Goal: Task Accomplishment & Management: Manage account settings

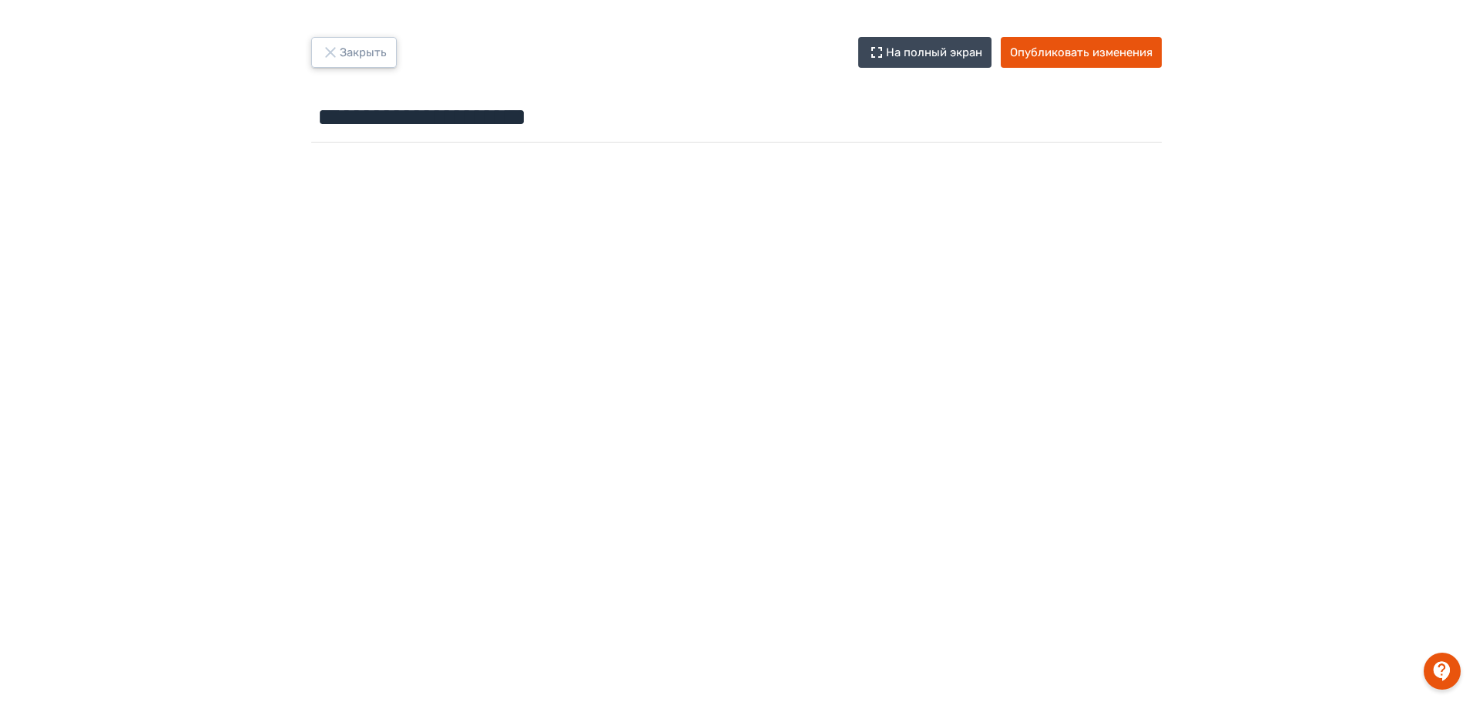
click at [354, 55] on button "Закрыть" at bounding box center [354, 52] width 86 height 31
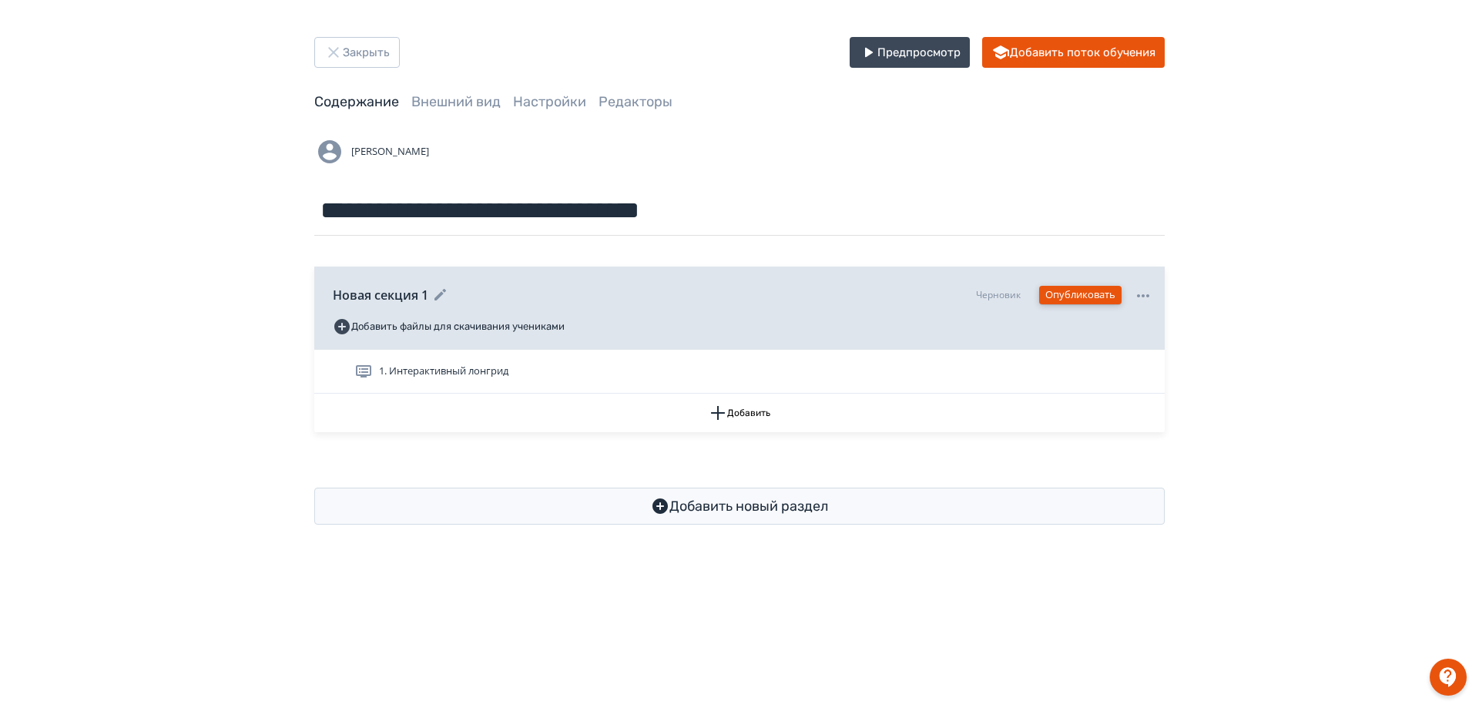
click at [1062, 294] on button "Опубликовать" at bounding box center [1080, 295] width 82 height 18
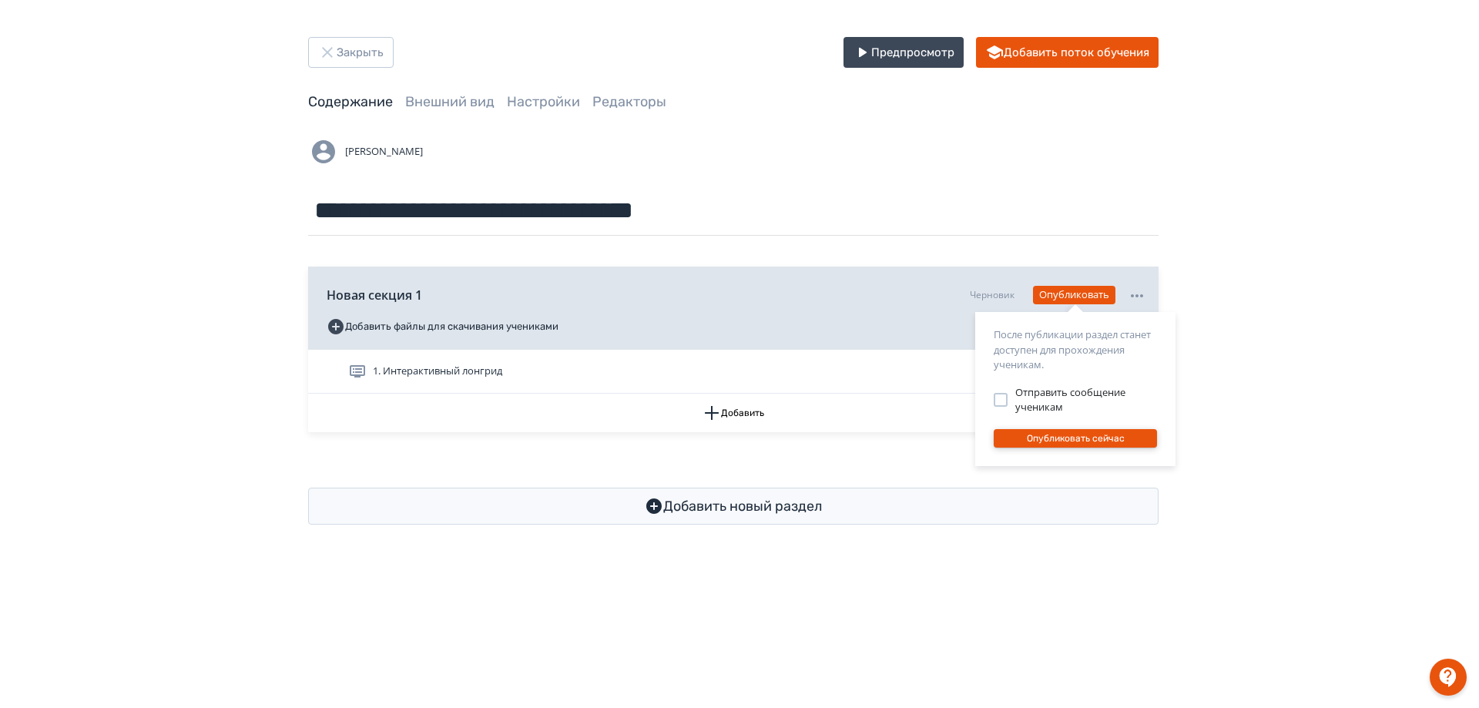
click at [1055, 437] on button "Опубликовать сейчас" at bounding box center [1075, 438] width 163 height 18
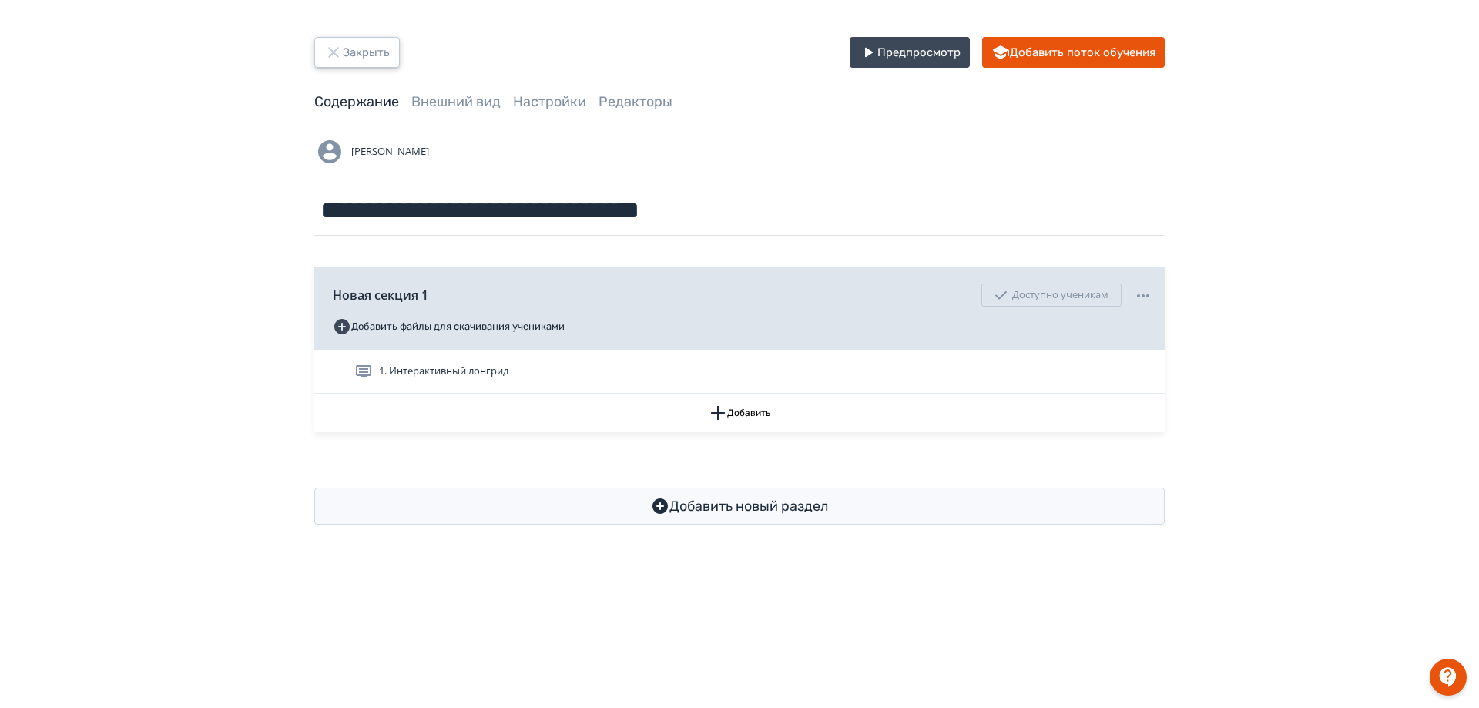
click at [358, 52] on button "Закрыть" at bounding box center [357, 52] width 86 height 31
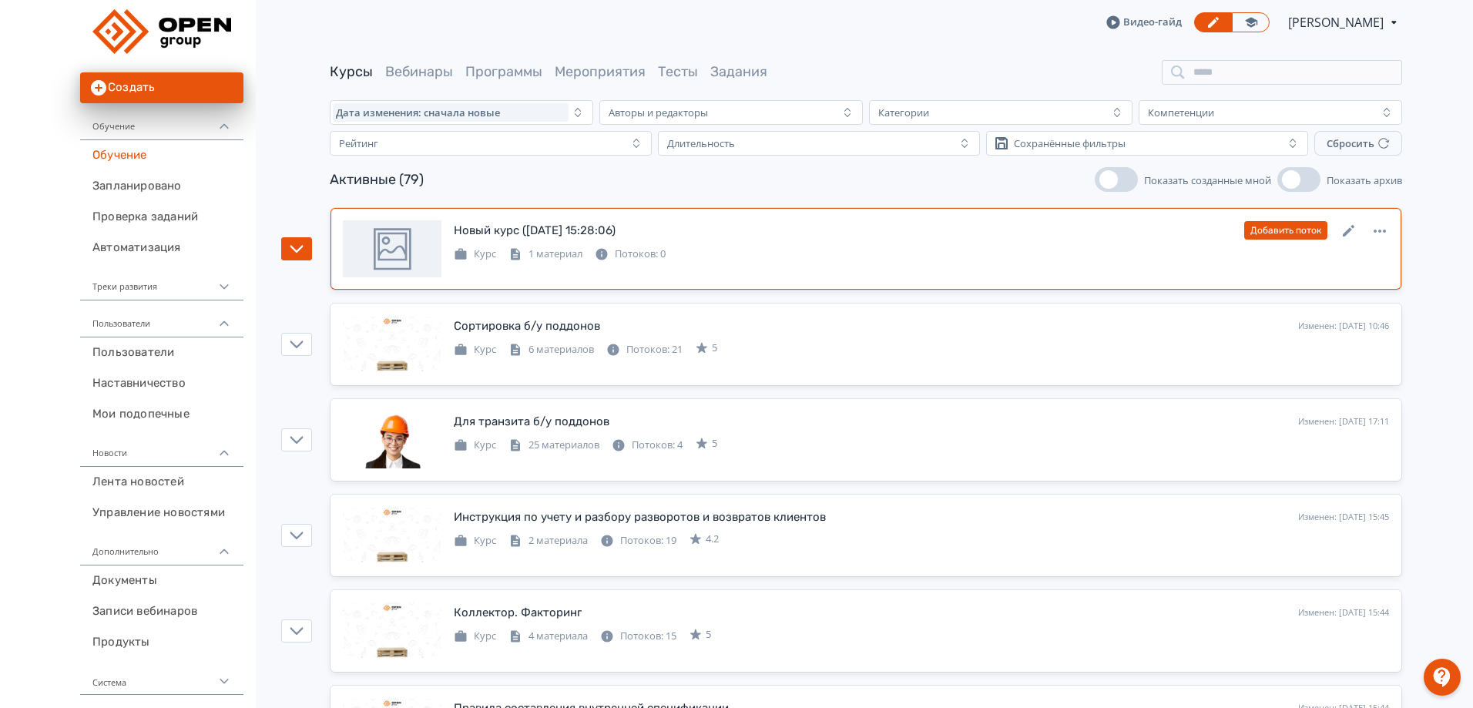
click at [504, 272] on div "Новый курс ([DATE] 15:28:06) Изменен: [DATE] 12:32 Добавить поток Курс 1 матери…" at bounding box center [866, 248] width 1046 height 57
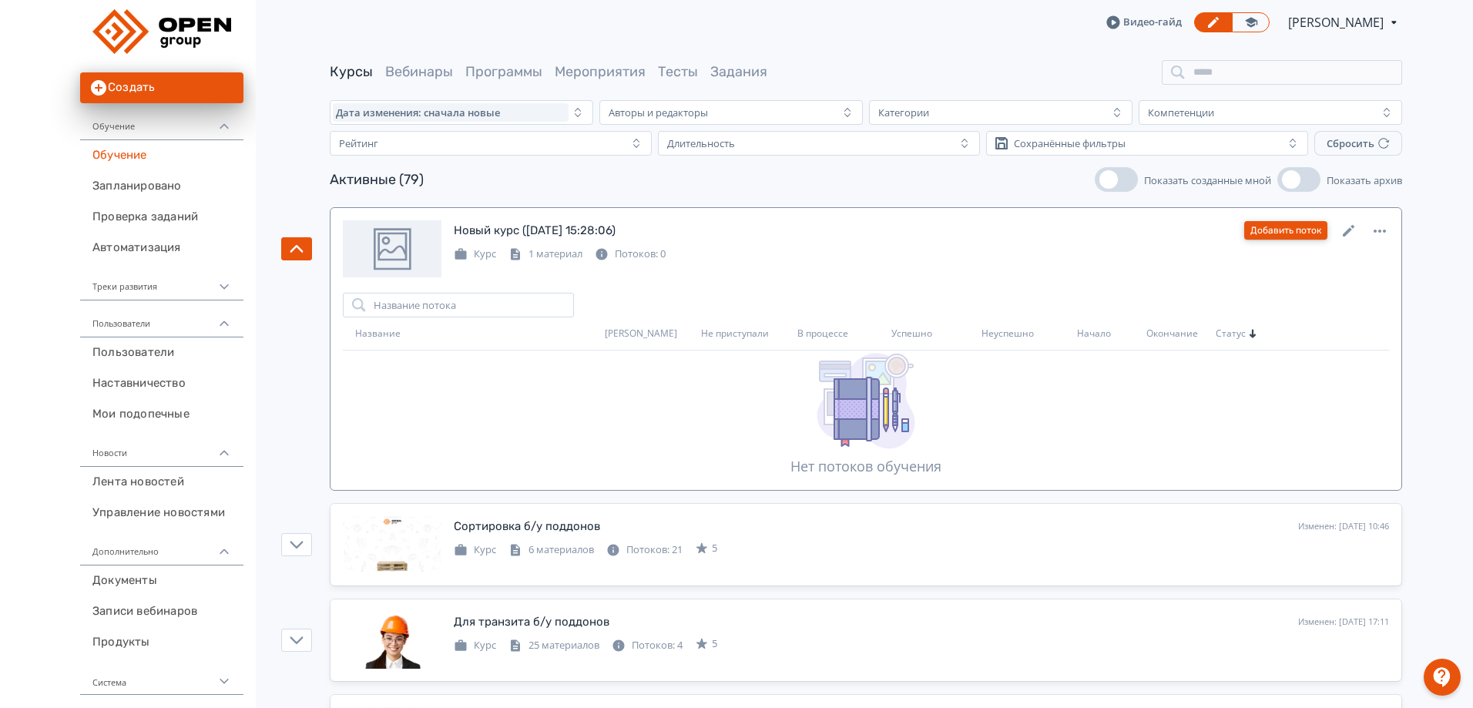
click at [1293, 230] on button "Добавить поток" at bounding box center [1285, 230] width 83 height 18
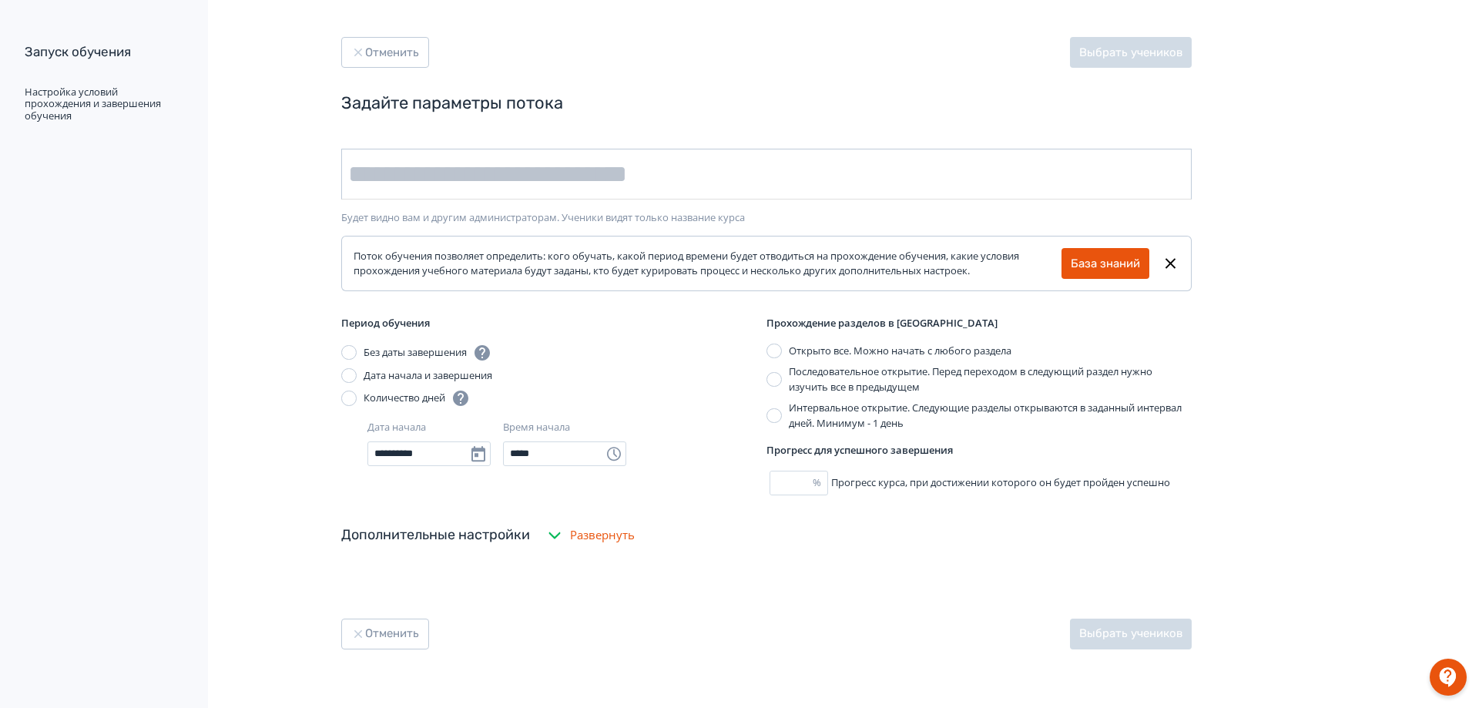
click at [471, 169] on input "text" at bounding box center [766, 174] width 850 height 51
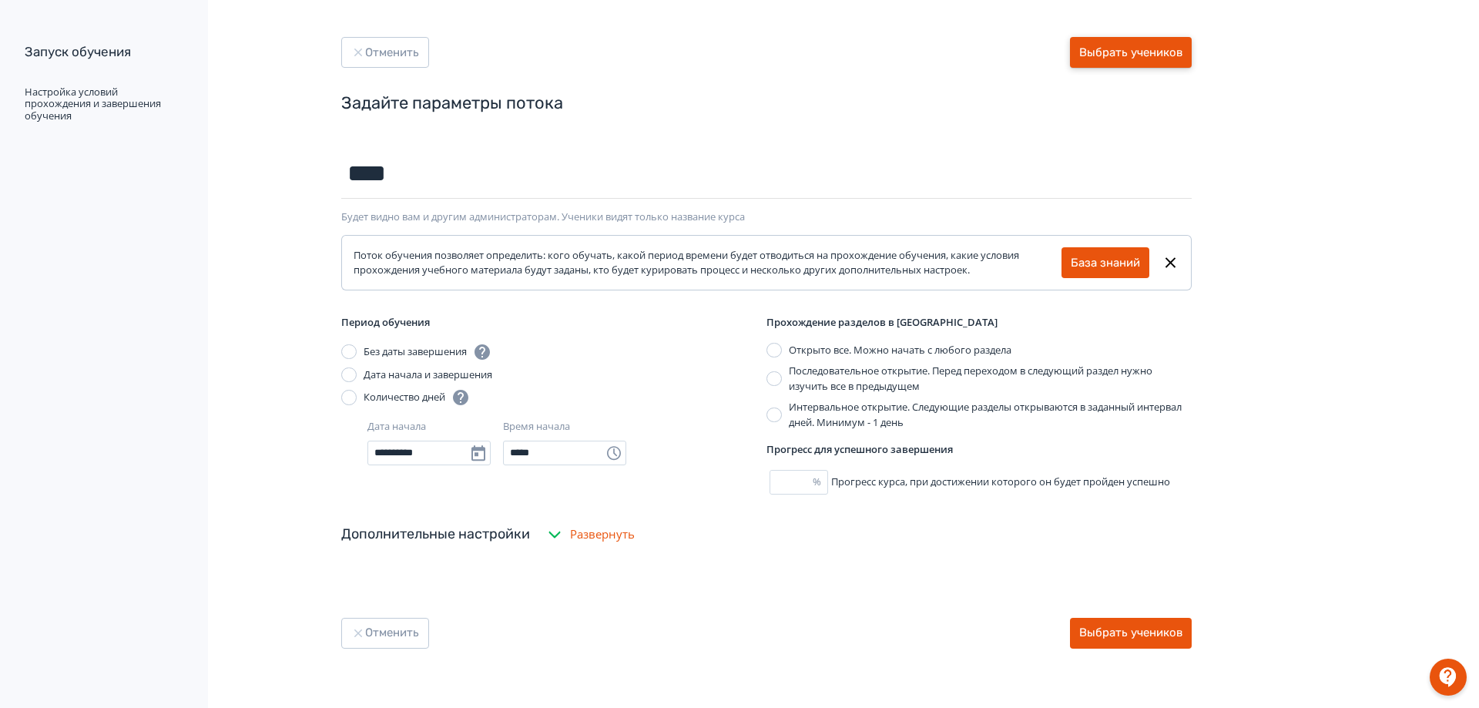
type input "****"
click at [1146, 49] on button "Выбрать учеников" at bounding box center [1131, 52] width 122 height 31
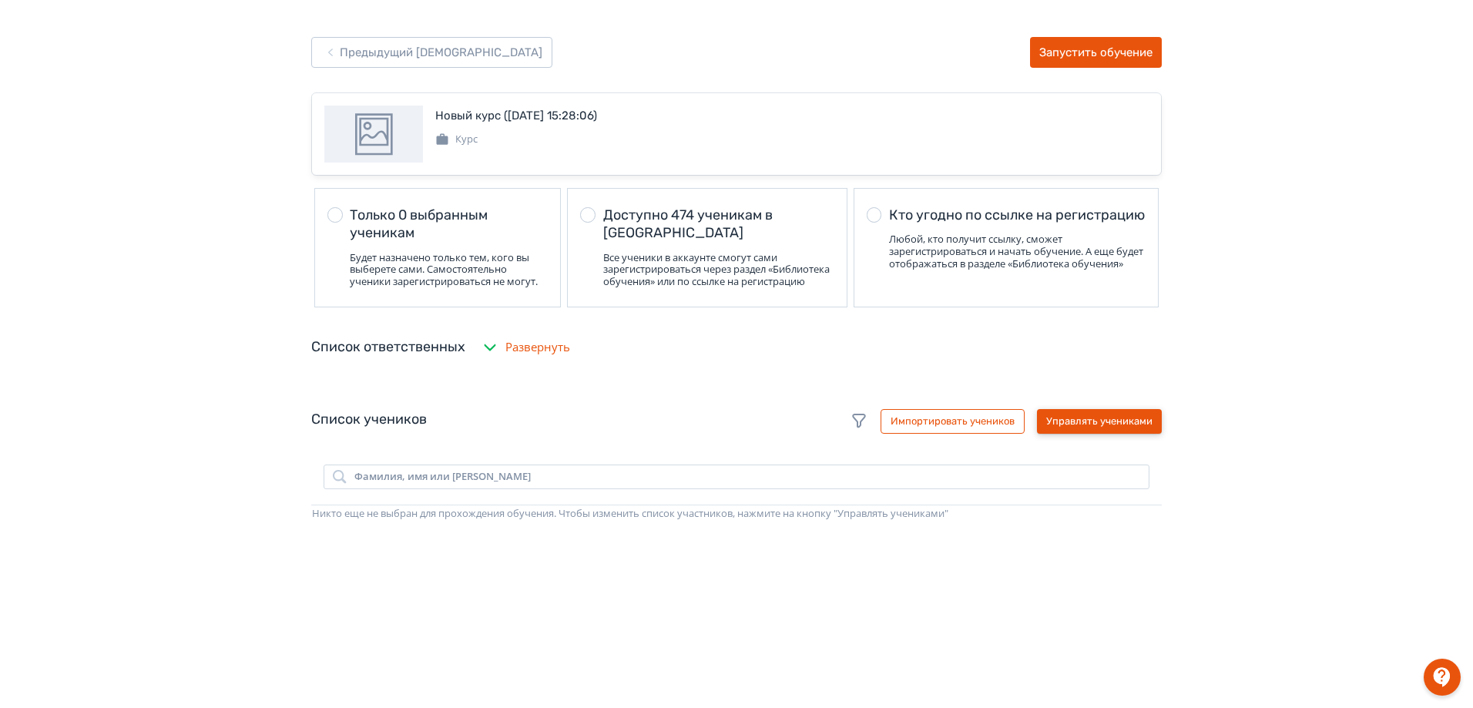
click at [1089, 433] on button "Управлять учениками" at bounding box center [1099, 421] width 125 height 25
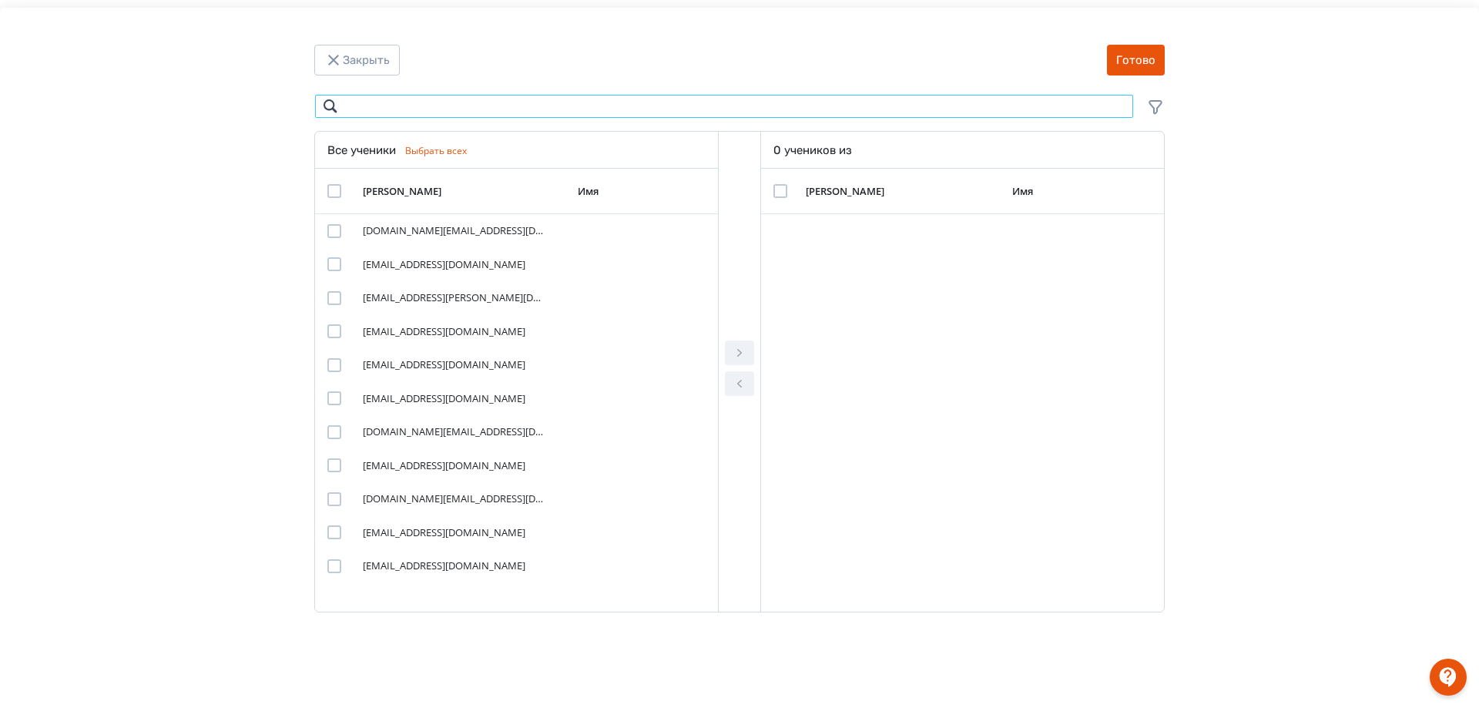
click at [458, 114] on input "Modal" at bounding box center [724, 106] width 820 height 25
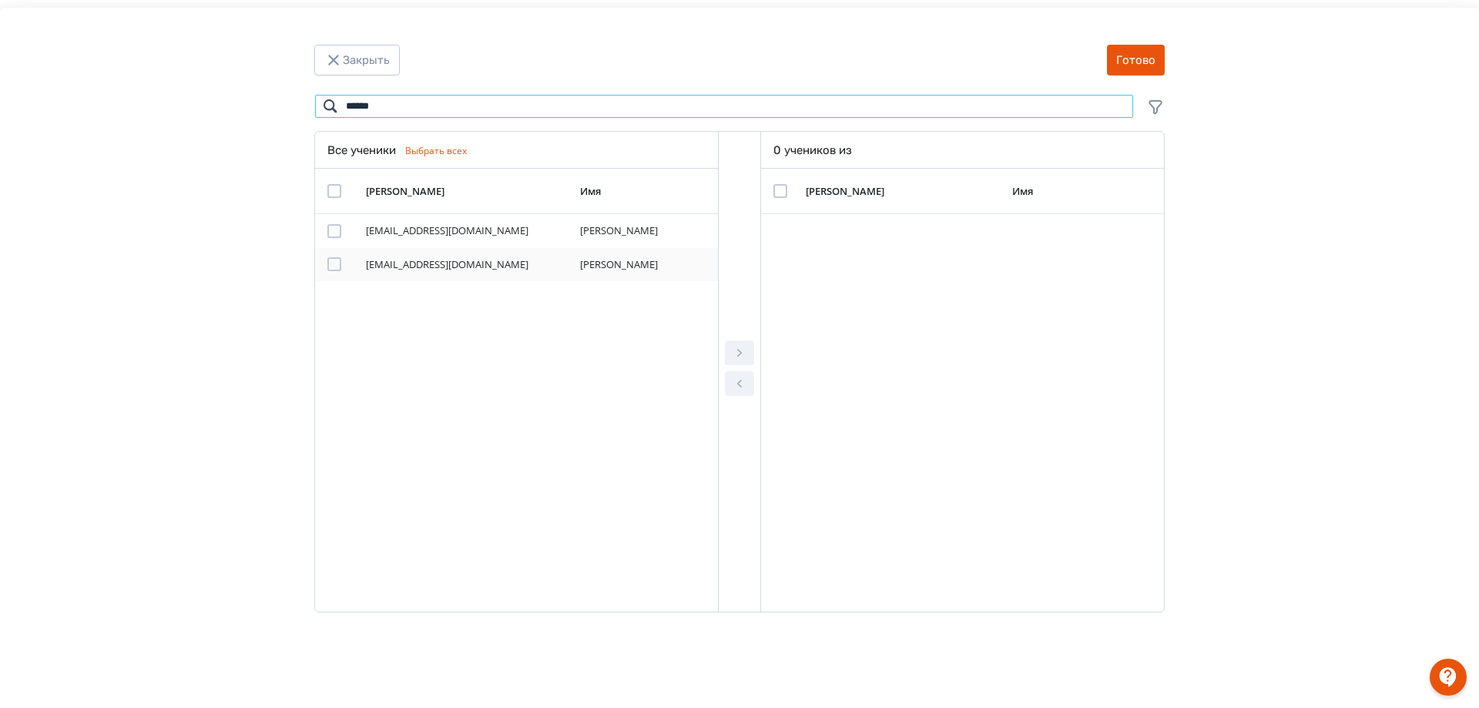
type input "******"
click at [330, 267] on div "Modal" at bounding box center [334, 264] width 14 height 14
click at [734, 351] on icon "Modal" at bounding box center [739, 353] width 18 height 18
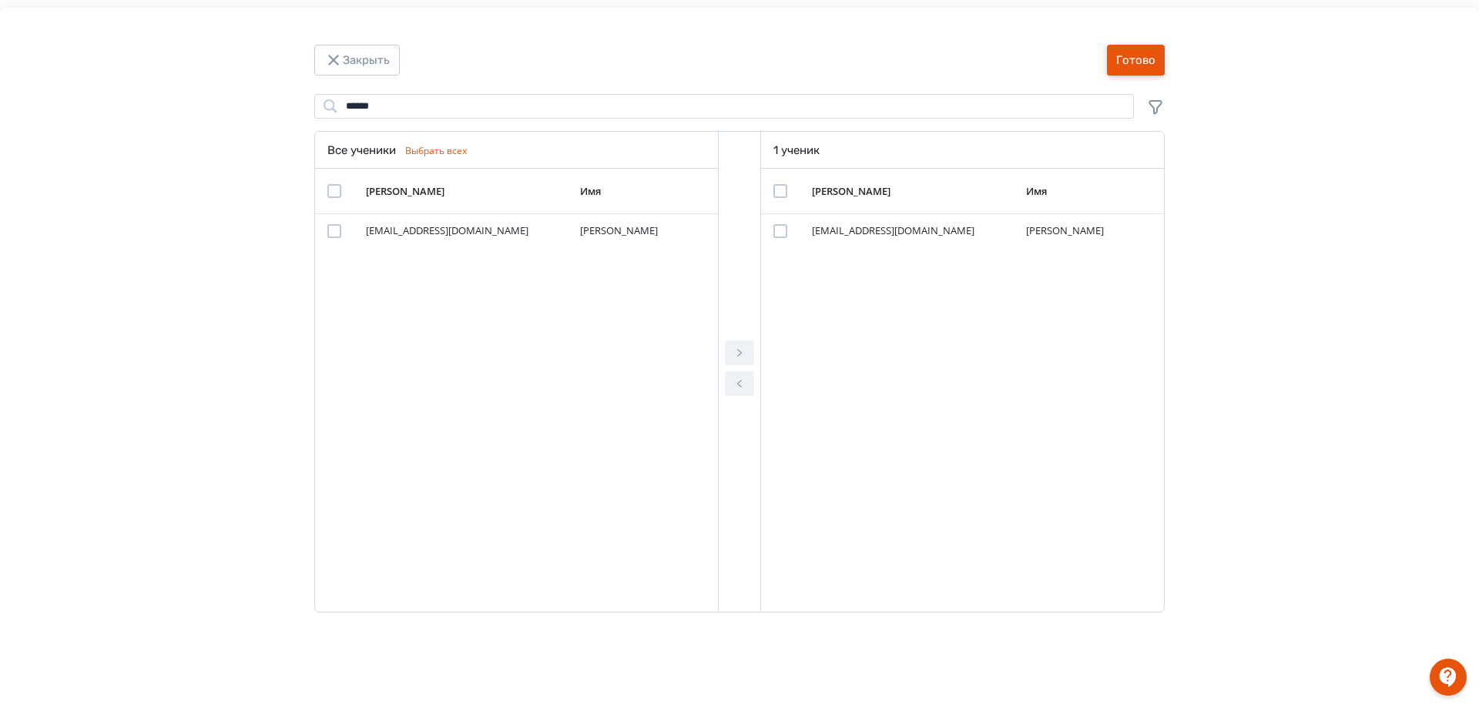
click at [1130, 60] on button "Готово" at bounding box center [1136, 60] width 58 height 31
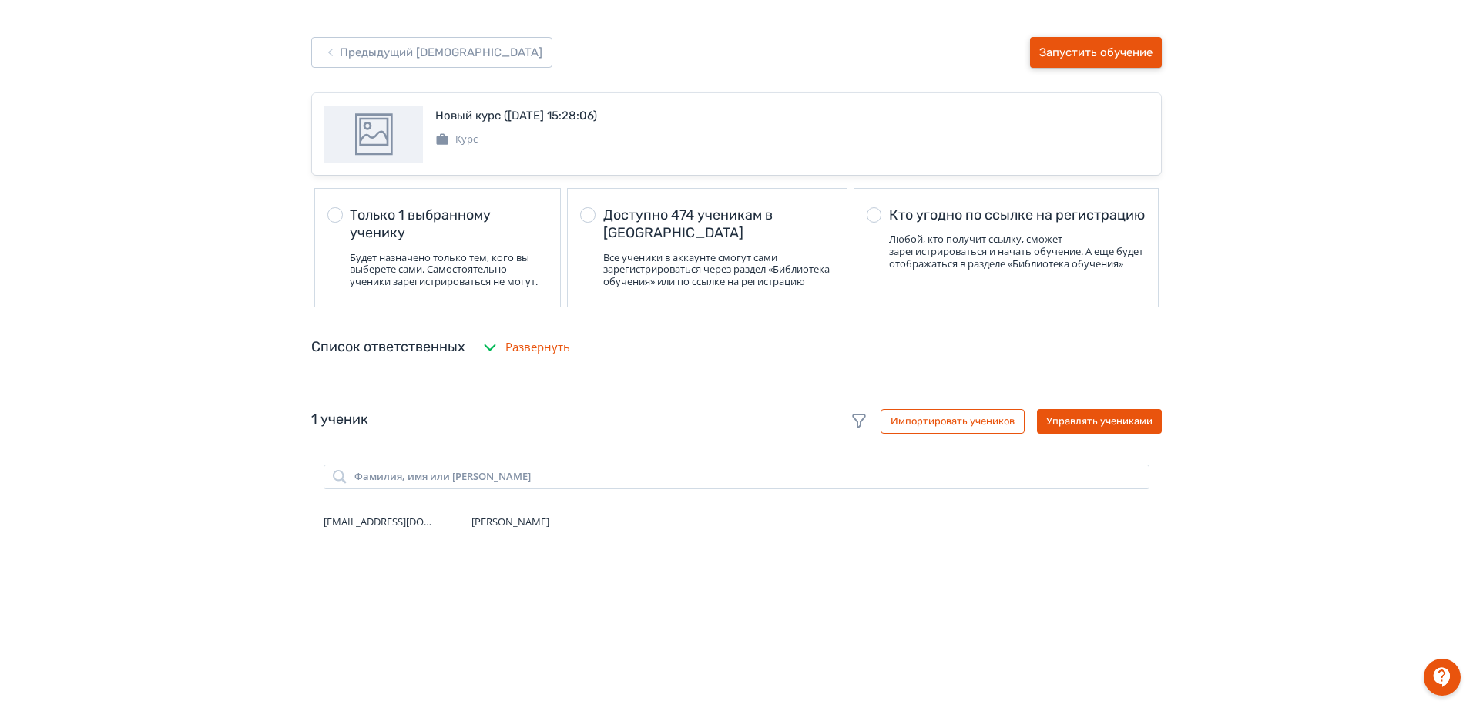
click at [1117, 49] on button "Запустить обучение" at bounding box center [1096, 52] width 132 height 31
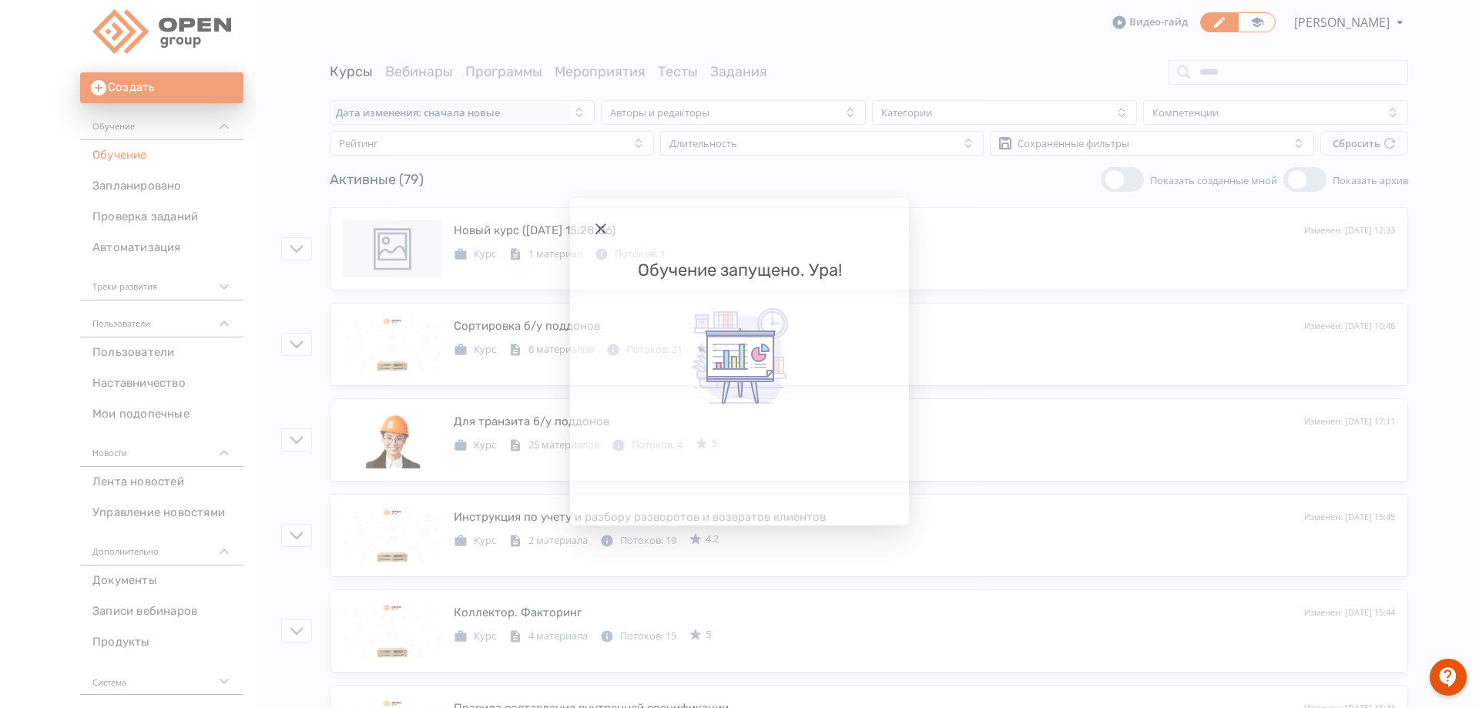
click at [599, 230] on icon "Modal" at bounding box center [601, 229] width 18 height 18
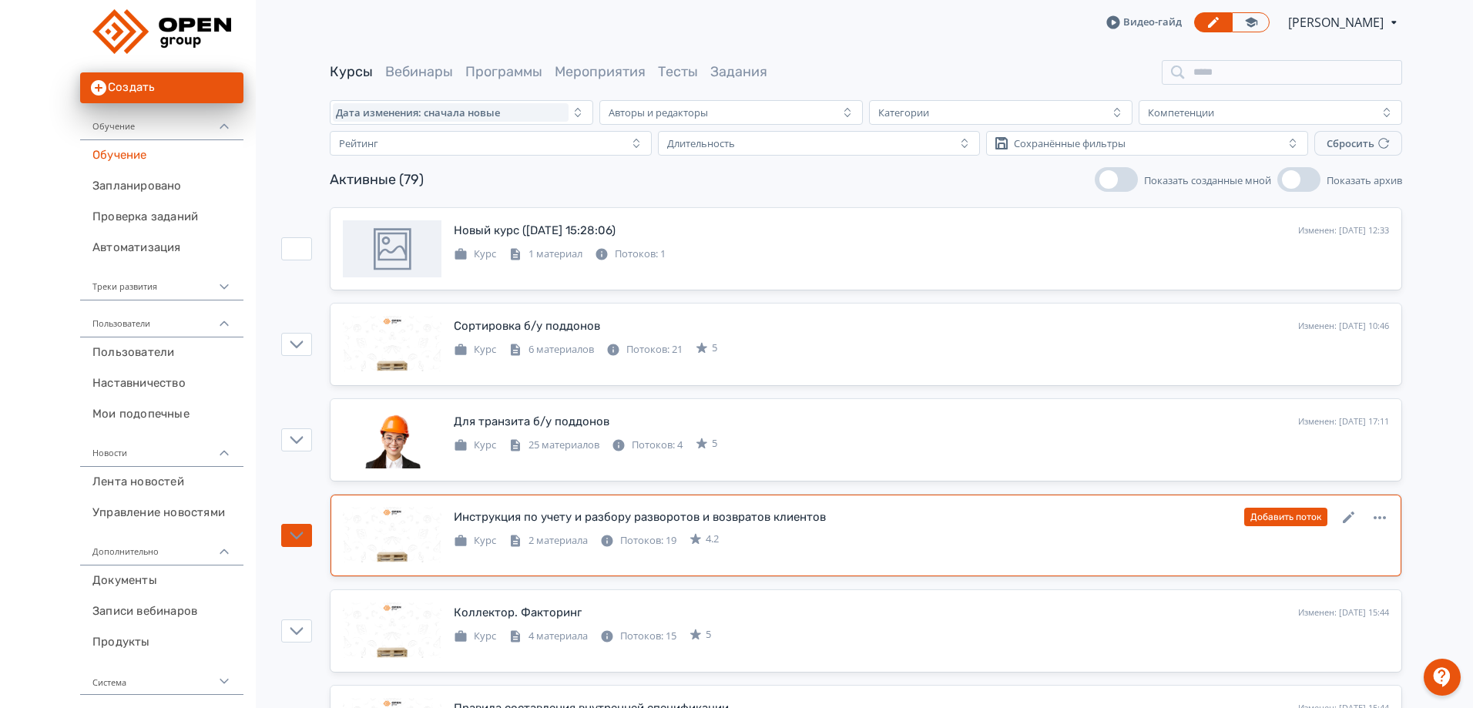
click at [0, 0] on icon at bounding box center [0, 0] width 0 height 0
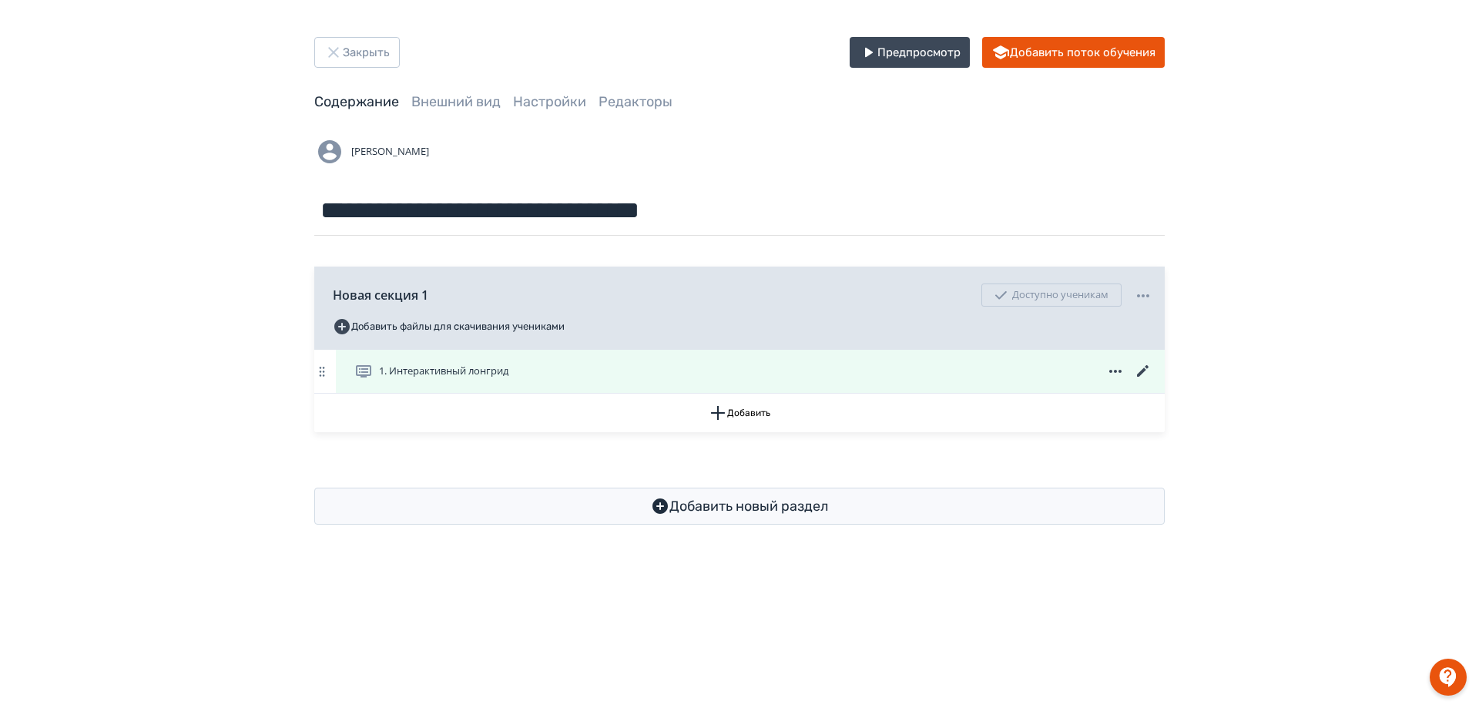
click at [1142, 363] on icon at bounding box center [1143, 371] width 18 height 18
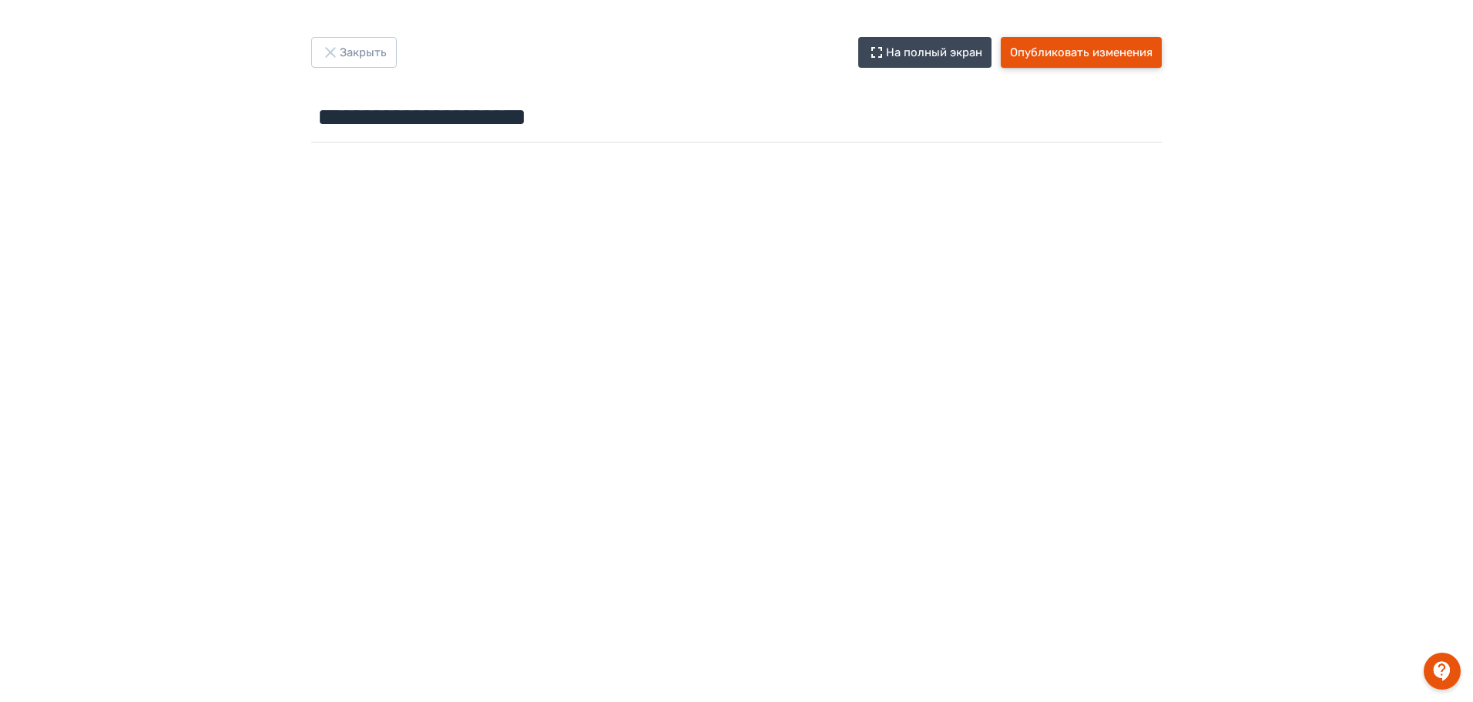
click at [1049, 48] on button "Опубликовать изменения" at bounding box center [1081, 52] width 161 height 31
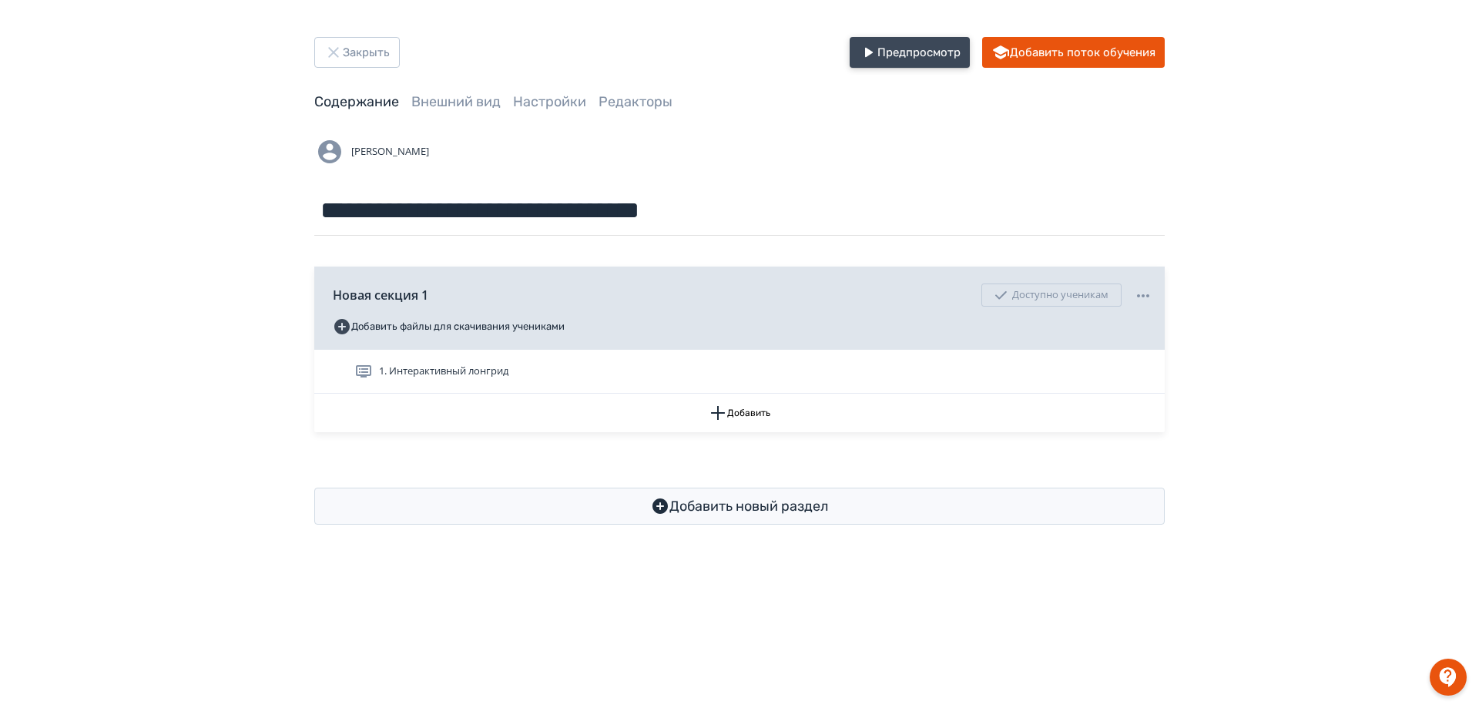
click at [881, 42] on button "Предпросмотр" at bounding box center [910, 52] width 120 height 31
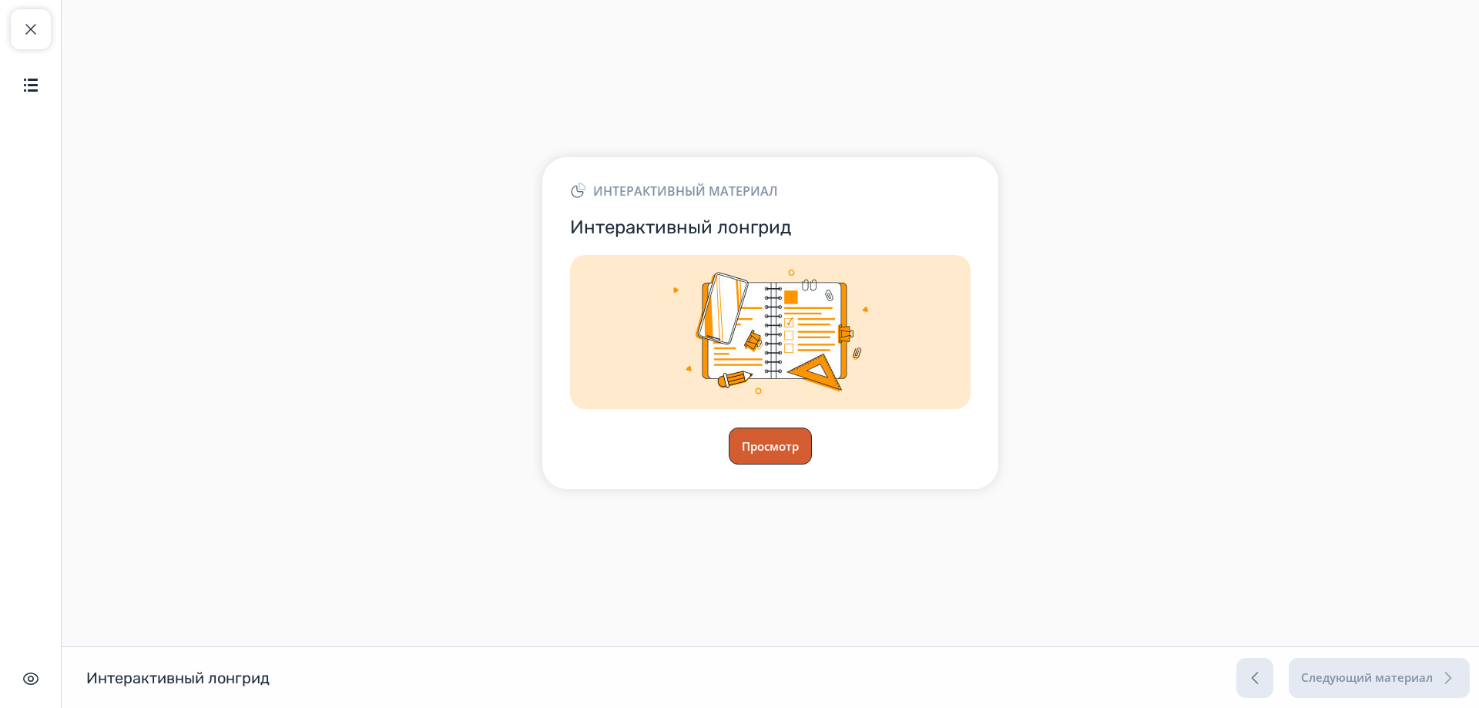
click at [765, 435] on button "Просмотр" at bounding box center [770, 446] width 83 height 37
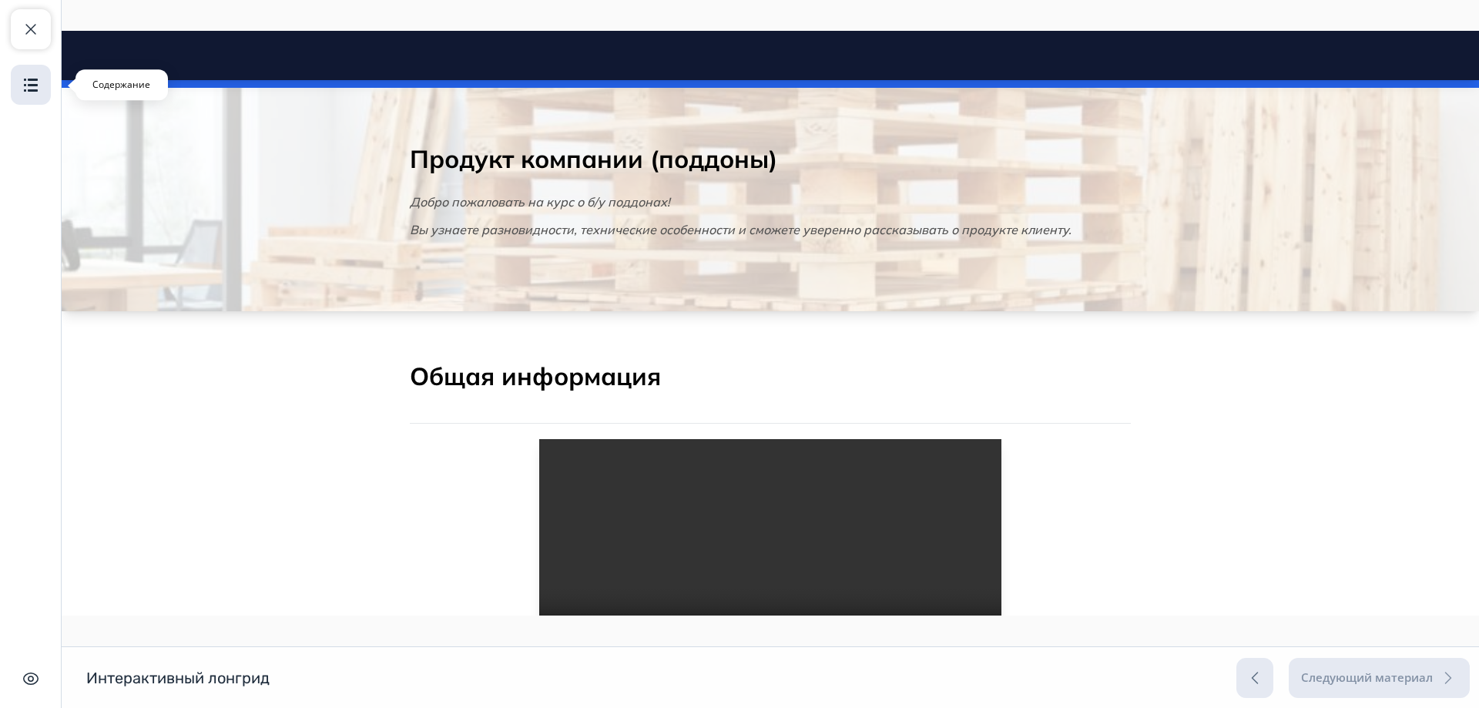
click at [38, 82] on img "button" at bounding box center [31, 84] width 18 height 18
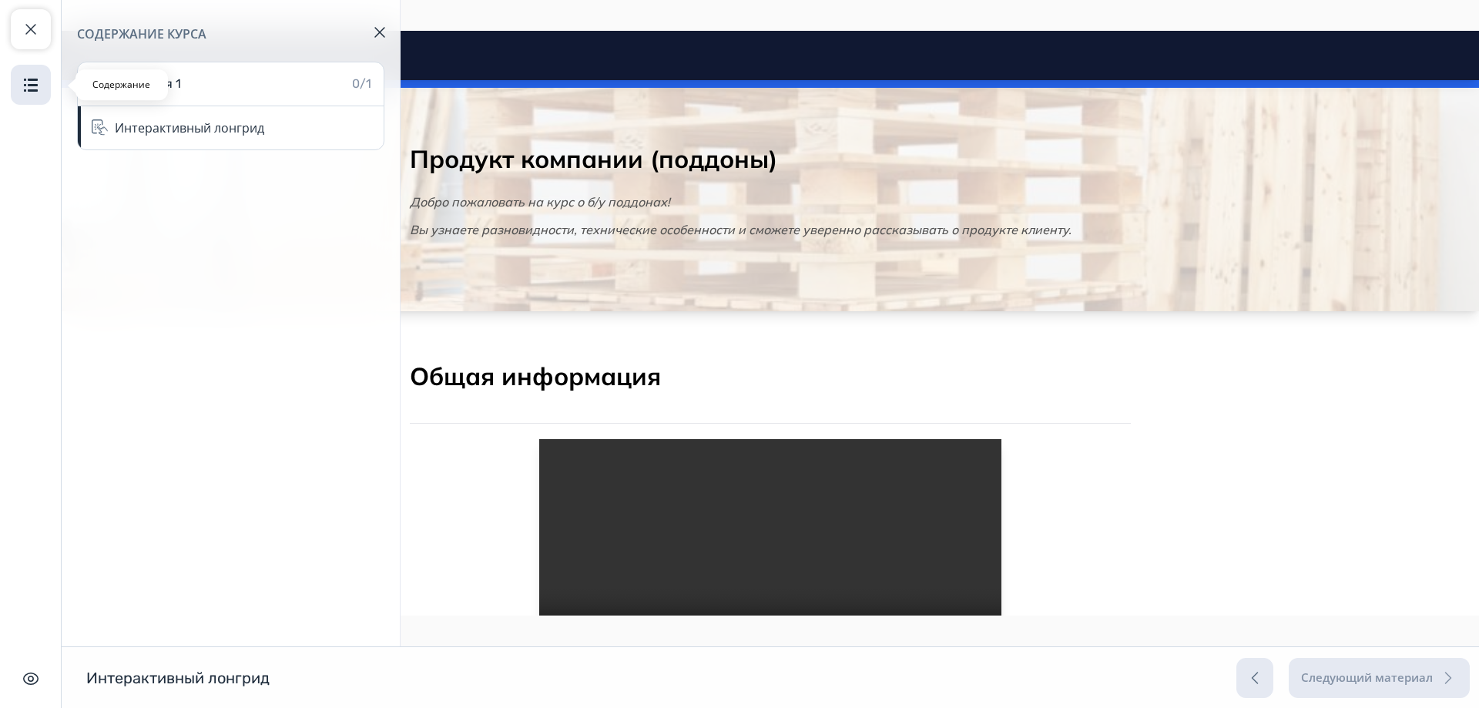
click at [38, 82] on img "button" at bounding box center [31, 84] width 18 height 18
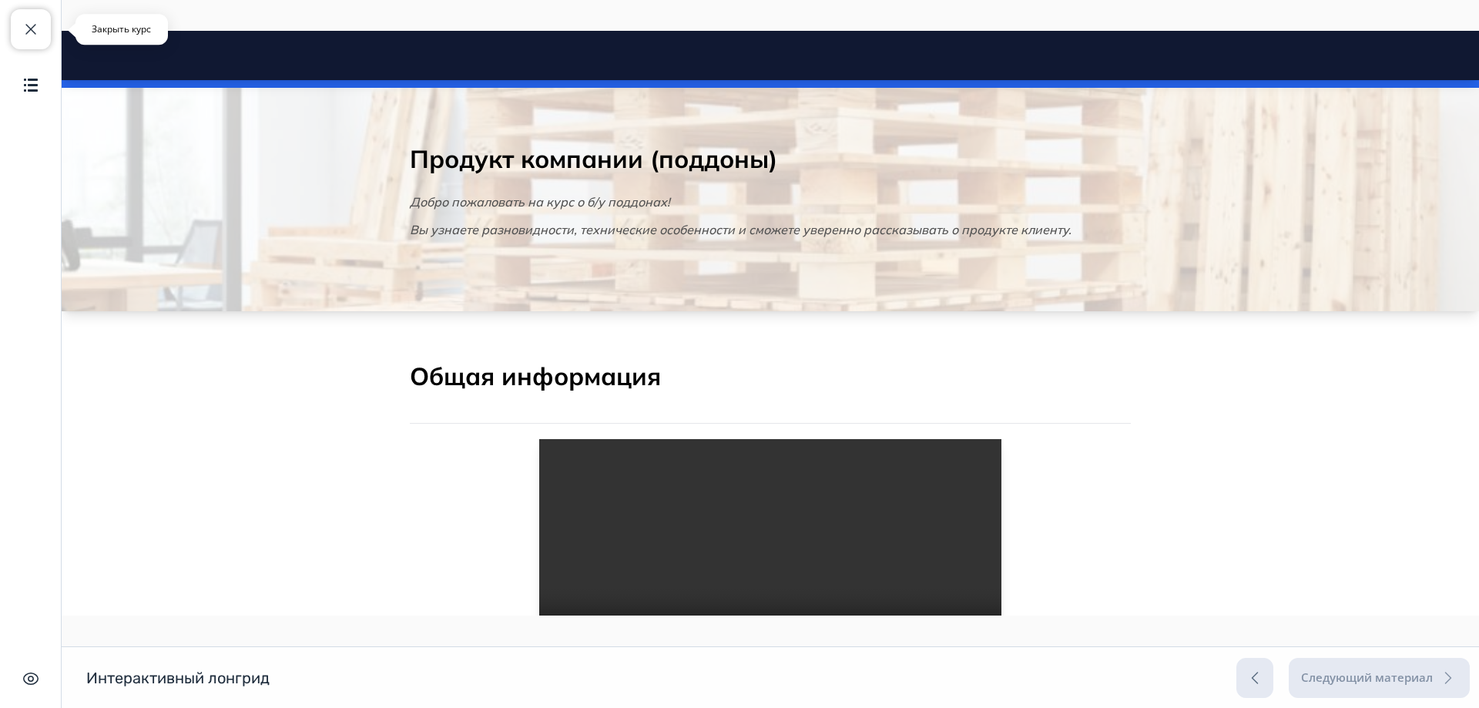
click at [42, 21] on button "Закрыть курс" at bounding box center [31, 29] width 40 height 40
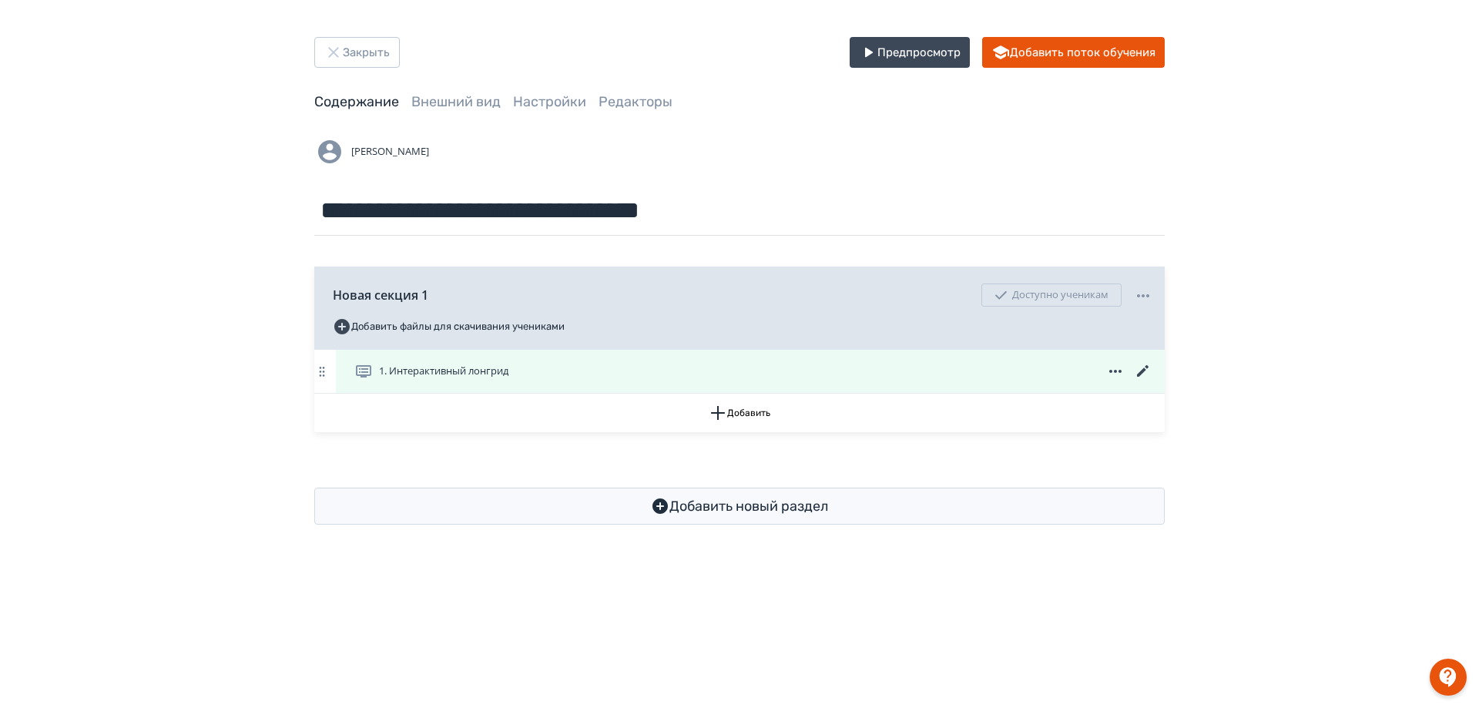
click at [1137, 370] on icon at bounding box center [1143, 371] width 18 height 18
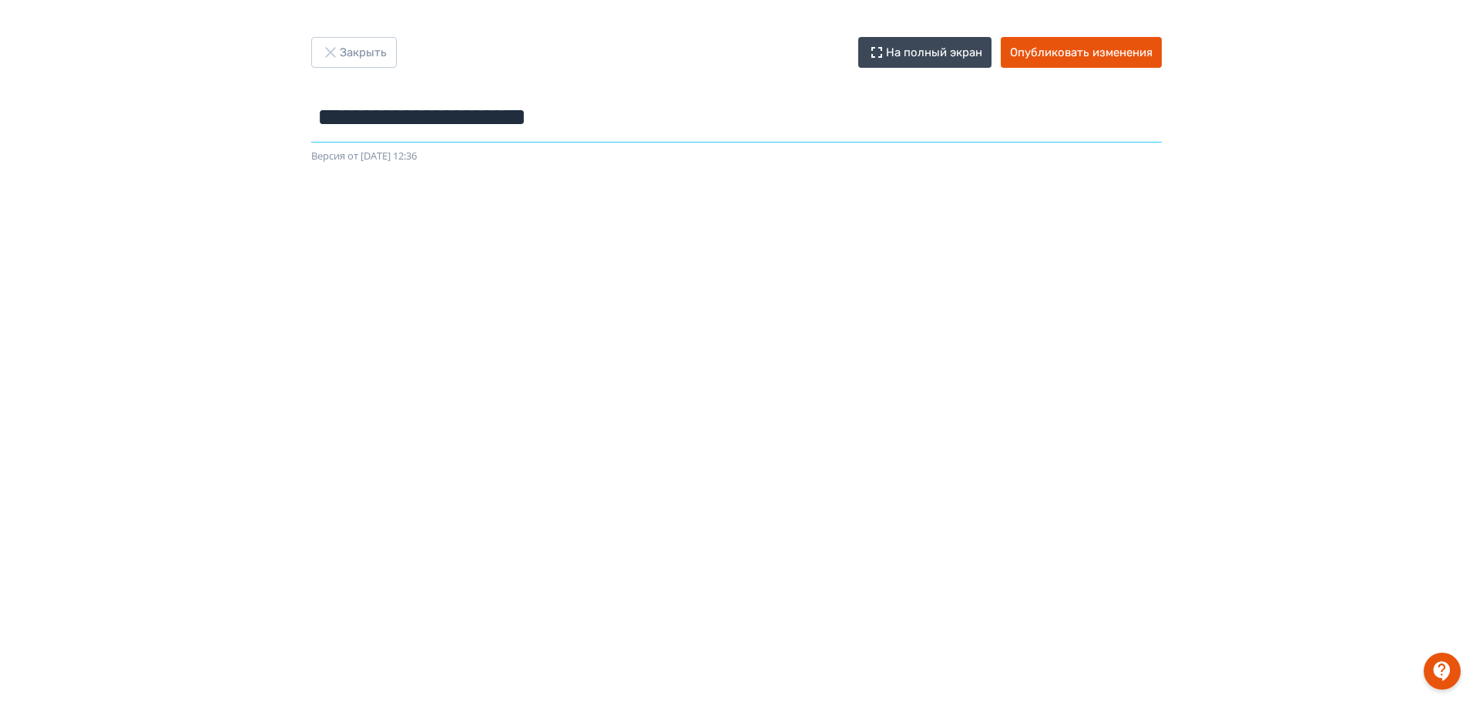
drag, startPoint x: 322, startPoint y: 119, endPoint x: 668, endPoint y: 119, distance: 345.9
click at [668, 119] on input "**********" at bounding box center [736, 117] width 850 height 50
type input "**********"
